Goal: Transaction & Acquisition: Purchase product/service

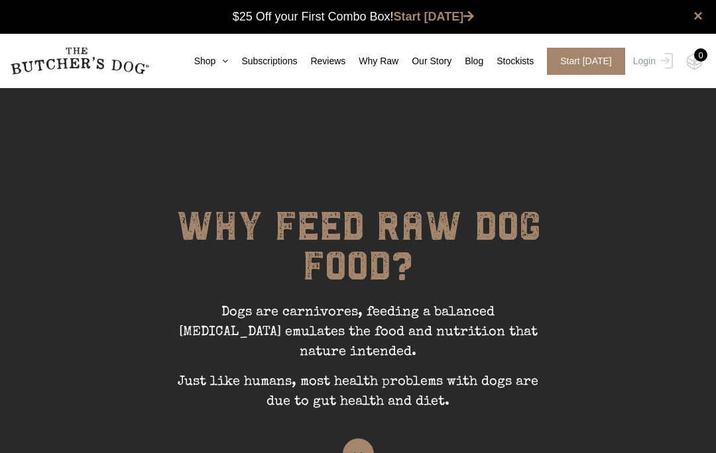
scroll to position [1, 0]
click at [223, 62] on icon at bounding box center [221, 60] width 13 height 9
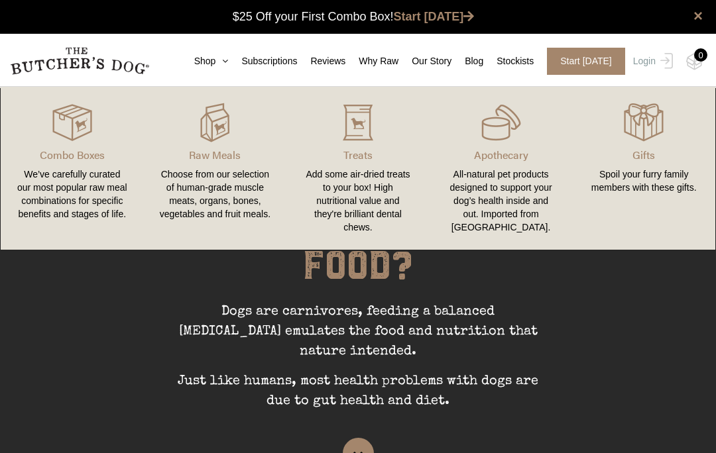
scroll to position [0, 0]
click at [230, 151] on p "Raw Meals" at bounding box center [215, 155] width 111 height 16
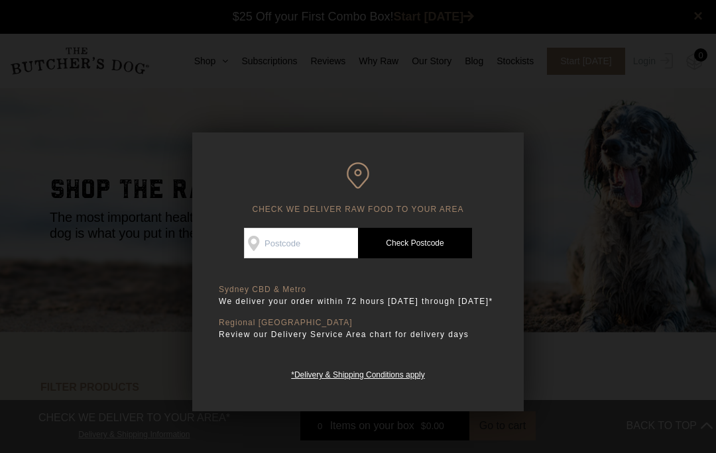
scroll to position [1, 0]
click at [437, 250] on link "Check Postcode" at bounding box center [415, 243] width 114 height 30
click at [345, 243] on input "Check Availability At" at bounding box center [301, 243] width 114 height 30
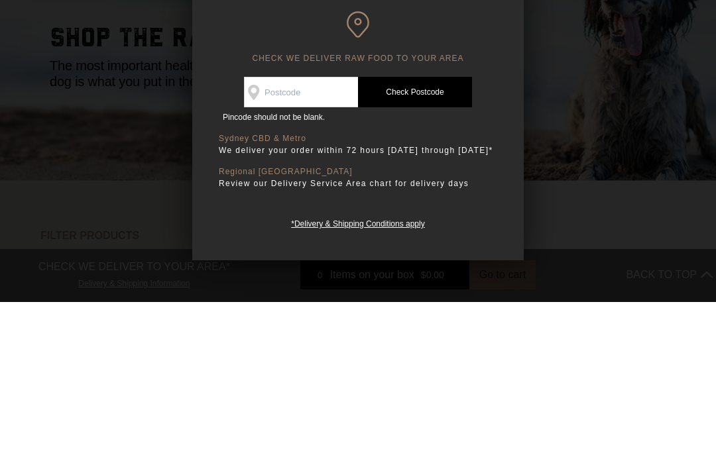
scroll to position [152, 0]
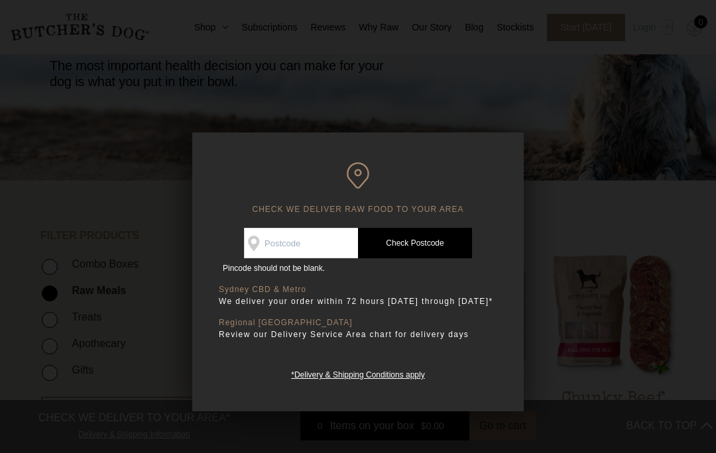
click at [449, 239] on link "Check Postcode" at bounding box center [415, 243] width 114 height 30
click at [334, 237] on input "Check Availability At" at bounding box center [301, 243] width 114 height 30
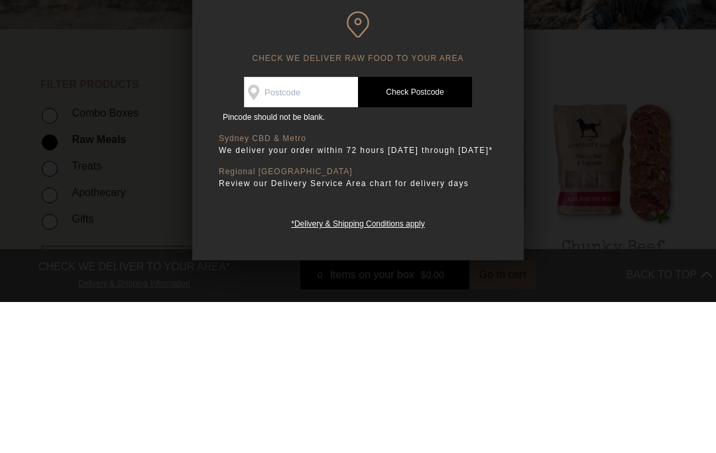
scroll to position [303, 0]
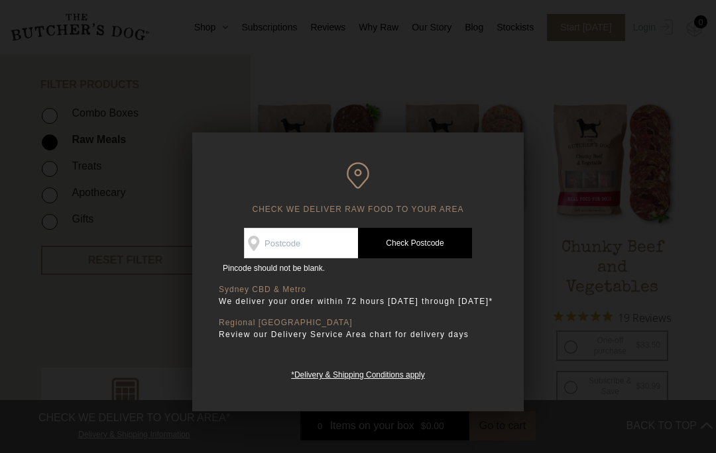
click at [340, 247] on input "Check Availability At" at bounding box center [301, 243] width 114 height 30
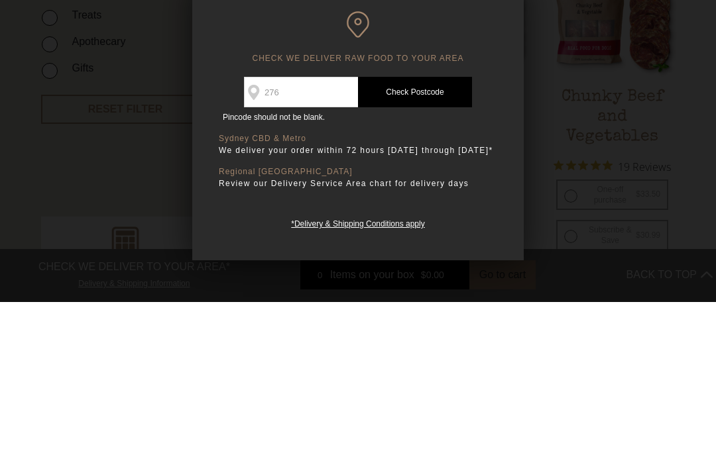
type input "2765"
click at [437, 228] on link "Check Postcode" at bounding box center [415, 243] width 114 height 30
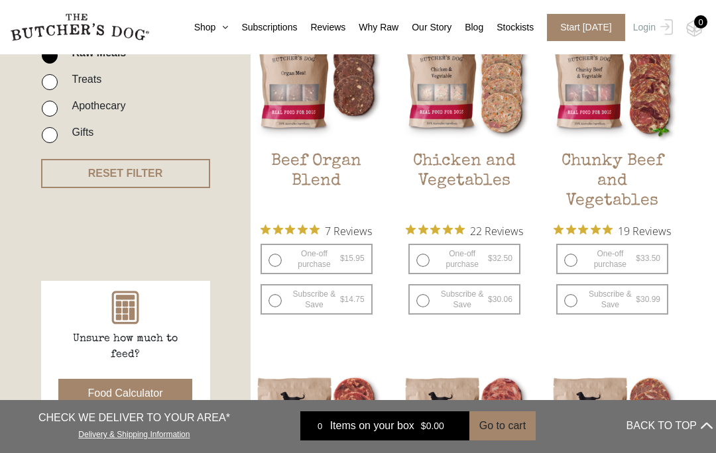
scroll to position [390, 0]
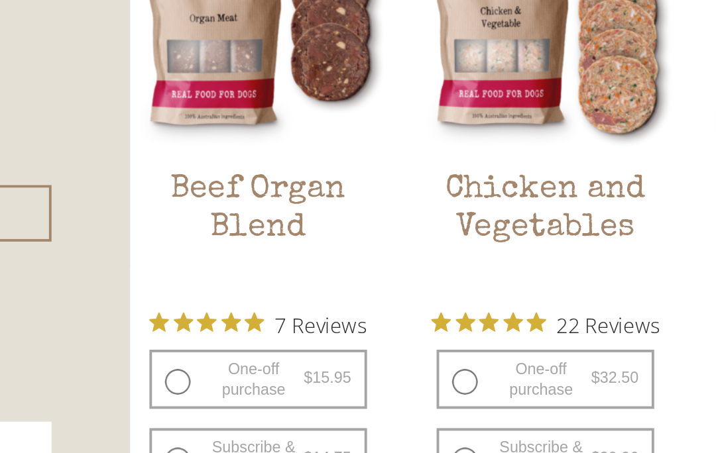
click at [250, 151] on h2 "Beef Organ Blend" at bounding box center [316, 182] width 132 height 62
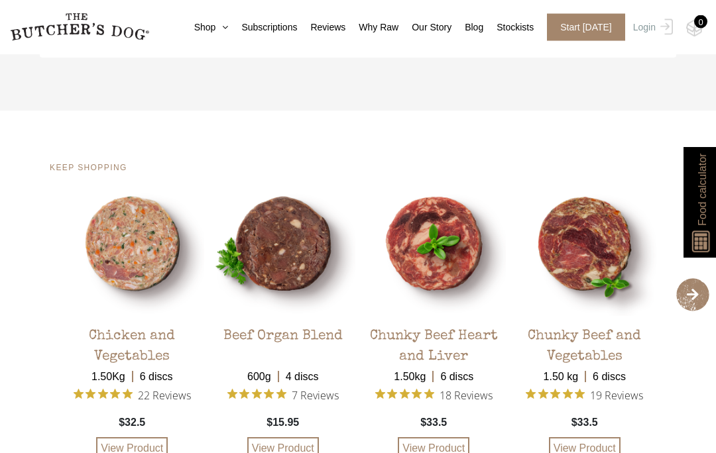
scroll to position [2283, 0]
click at [451, 349] on div "Chunky Beef Heart and Liver" at bounding box center [434, 339] width 144 height 46
click at [451, 343] on div "Chunky Beef Heart and Liver" at bounding box center [434, 339] width 144 height 46
click at [435, 451] on link "View Product" at bounding box center [434, 448] width 72 height 23
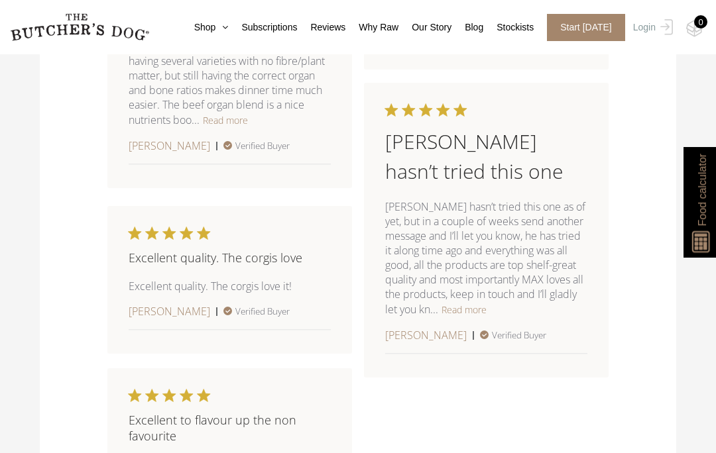
scroll to position [1632, 0]
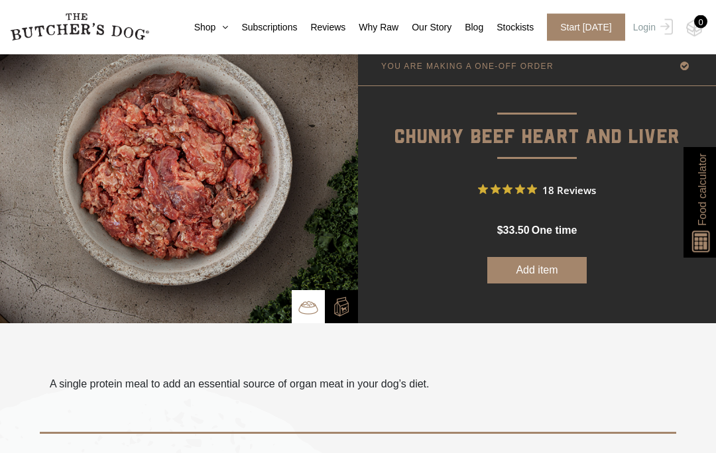
scroll to position [71, 0]
